Goal: Task Accomplishment & Management: Use online tool/utility

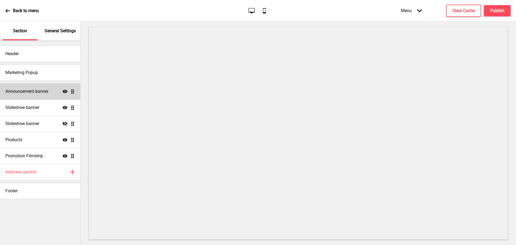
click at [36, 89] on h4 "Announcement banner" at bounding box center [26, 91] width 43 height 6
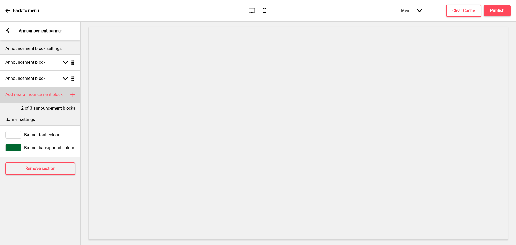
click at [55, 98] on div "Add new announcement block Plus" at bounding box center [40, 95] width 81 height 16
click at [59, 96] on div "Announcement block Arrow down Drag" at bounding box center [40, 95] width 81 height 16
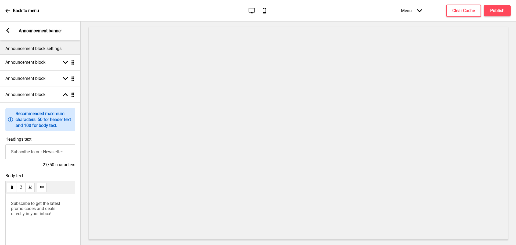
click at [39, 151] on input "Subscribe to our Newsletter" at bounding box center [40, 151] width 70 height 15
drag, startPoint x: 68, startPoint y: 153, endPoint x: 0, endPoint y: 165, distance: 68.7
click at [0, 164] on div "Headings text Subscribe to our Newsletter 27/50 characters" at bounding box center [40, 152] width 81 height 37
type input "Islandwide Delivery for only $7.40!"
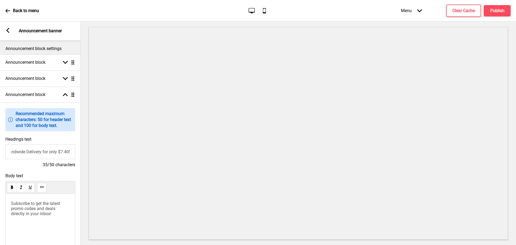
scroll to position [0, 0]
drag, startPoint x: 54, startPoint y: 216, endPoint x: 0, endPoint y: 200, distance: 56.2
click at [0, 200] on div "Body text Subscribe to get the latest promo codes and deals directly in your in…" at bounding box center [40, 218] width 81 height 97
click at [501, 10] on h4 "Publish" at bounding box center [497, 11] width 14 height 6
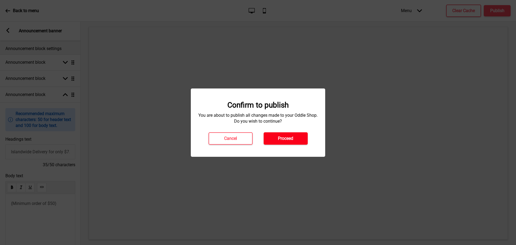
click at [288, 134] on button "Proceed" at bounding box center [286, 138] width 44 height 12
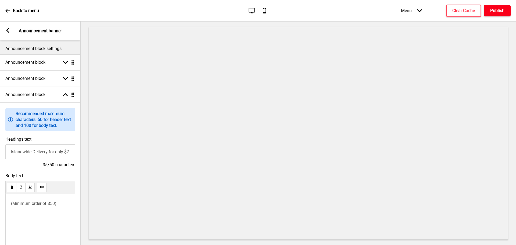
click at [491, 7] on button "Publish" at bounding box center [497, 10] width 27 height 11
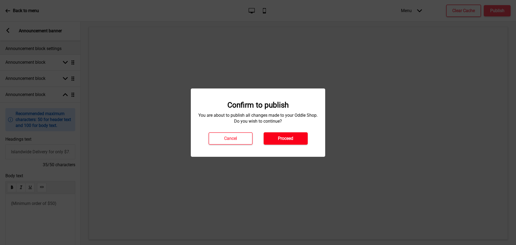
click at [291, 137] on h4 "Proceed" at bounding box center [285, 138] width 15 height 6
